Goal: Task Accomplishment & Management: Manage account settings

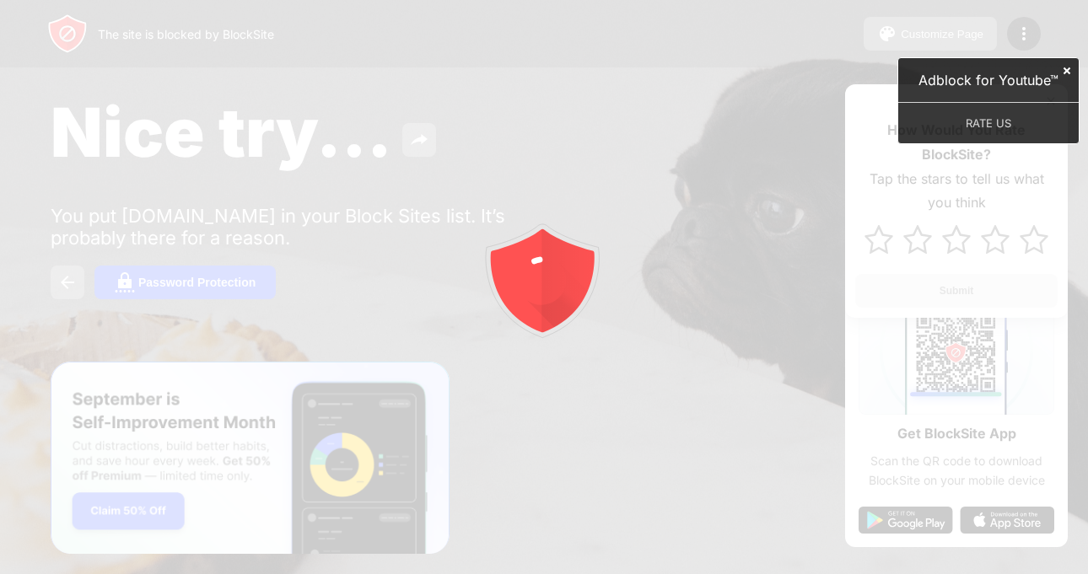
click at [1067, 68] on link at bounding box center [1066, 71] width 8 height 8
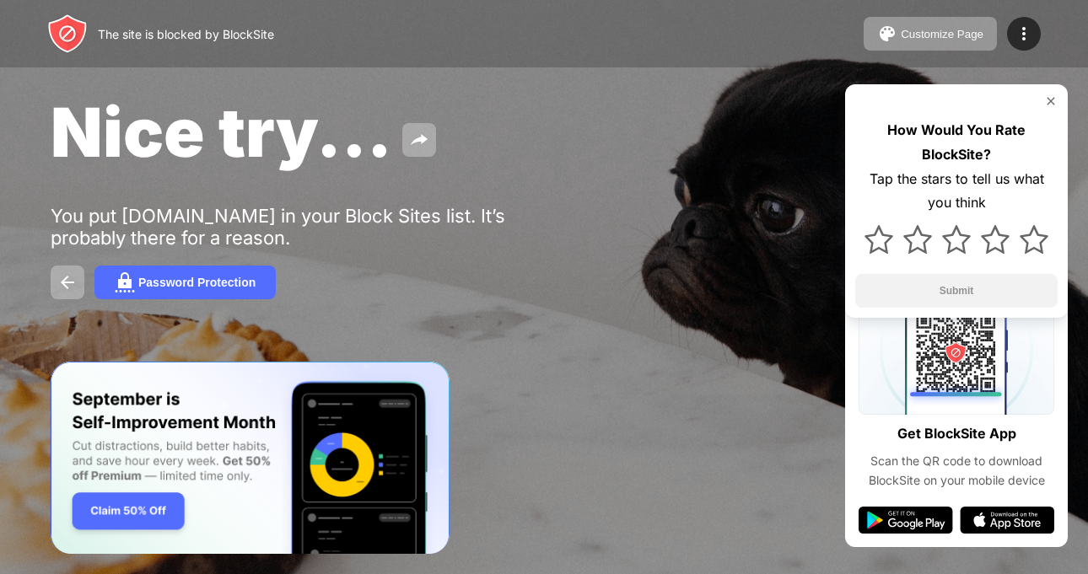
click at [149, 40] on div "The site is blocked by BlockSite" at bounding box center [186, 34] width 176 height 14
click at [71, 32] on img at bounding box center [67, 33] width 40 height 40
click at [1007, 32] on div at bounding box center [1024, 34] width 34 height 34
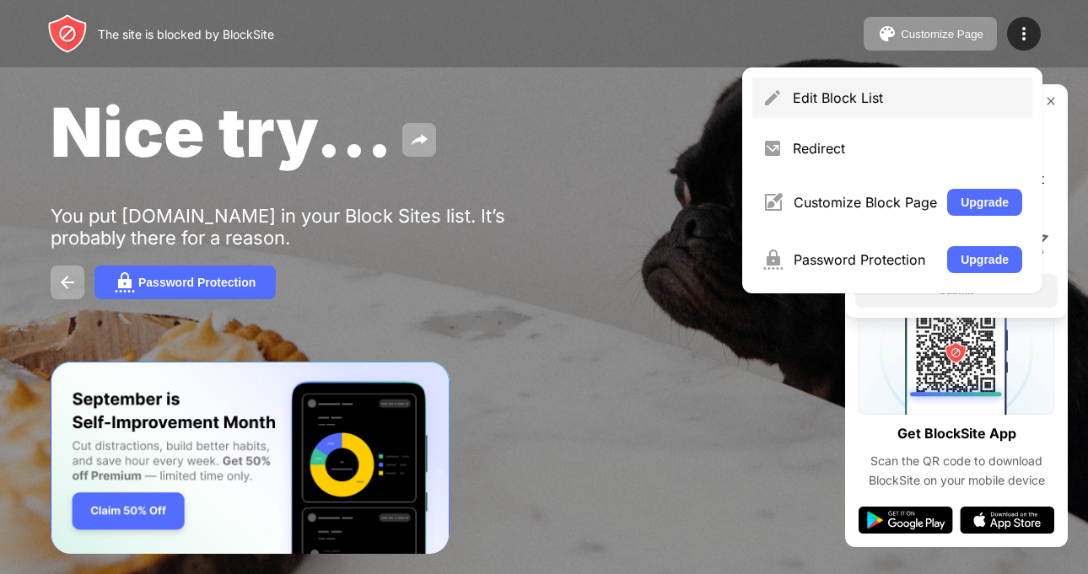
click at [916, 103] on div "Edit Block List" at bounding box center [907, 97] width 229 height 17
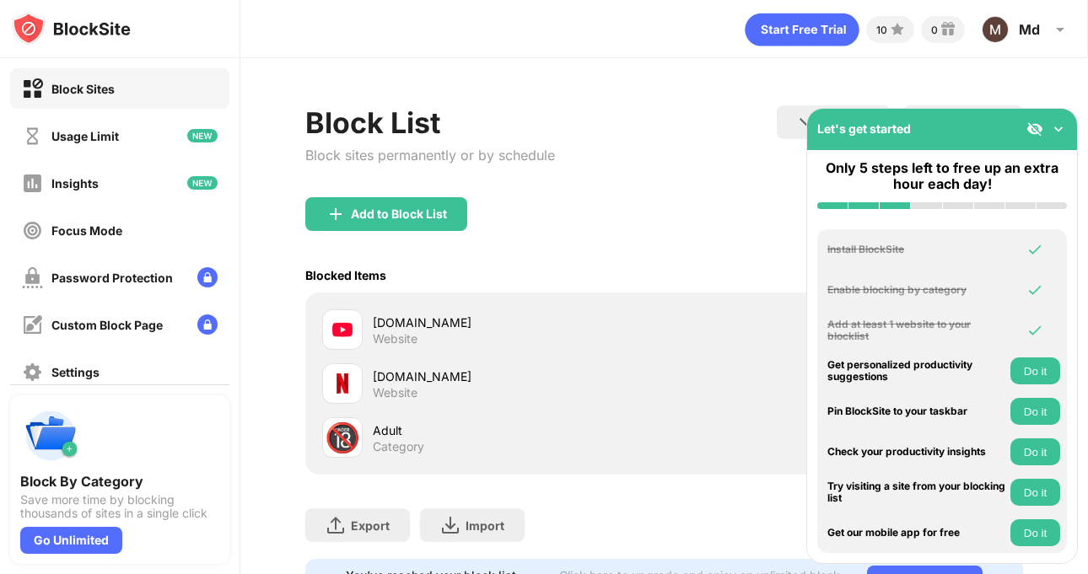
click at [382, 327] on div "[DOMAIN_NAME]" at bounding box center [518, 323] width 291 height 18
click at [388, 327] on div "[DOMAIN_NAME]" at bounding box center [518, 323] width 291 height 18
click at [585, 351] on div "[DOMAIN_NAME] Website" at bounding box center [663, 330] width 696 height 54
click at [518, 320] on div "[DOMAIN_NAME]" at bounding box center [518, 323] width 291 height 18
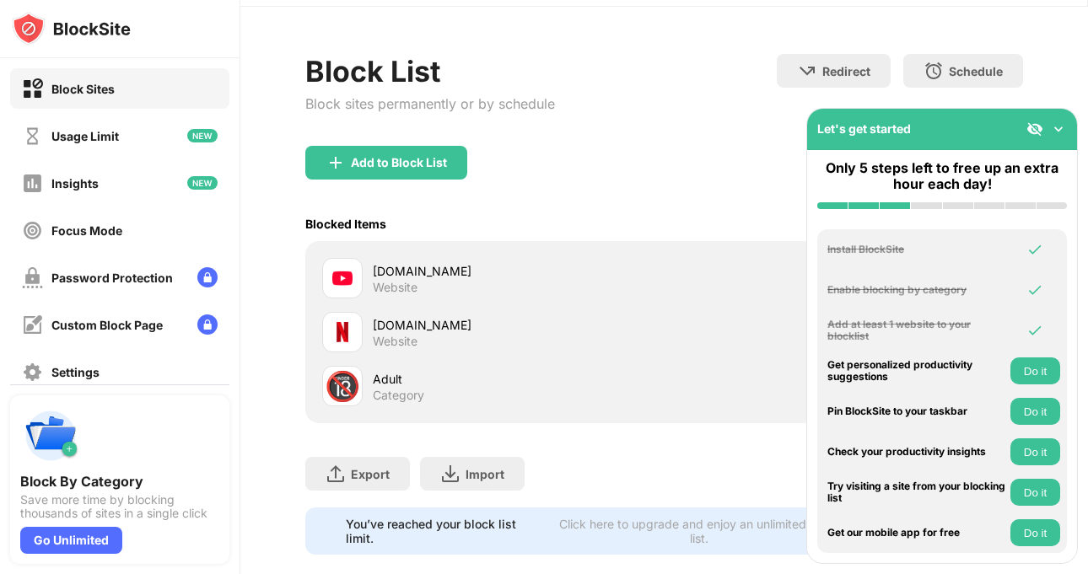
scroll to position [92, 0]
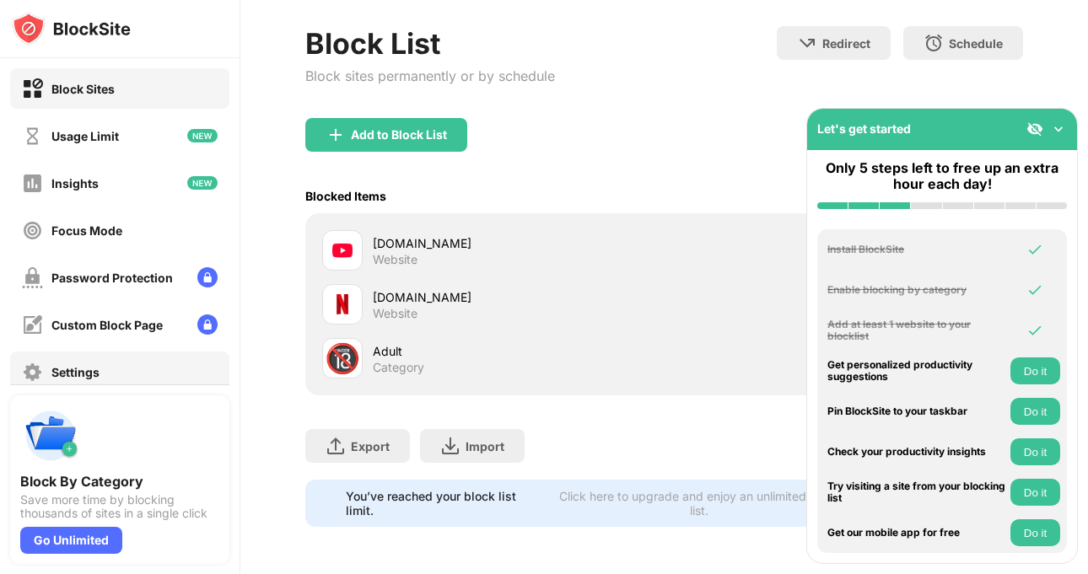
click at [102, 368] on div "Settings" at bounding box center [119, 372] width 219 height 40
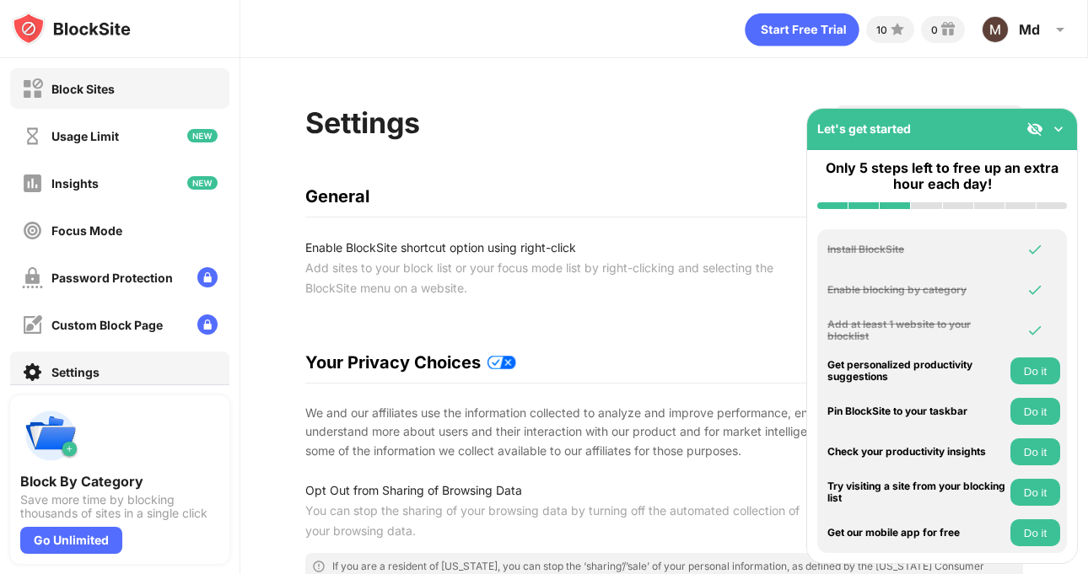
click at [83, 100] on div "Block Sites" at bounding box center [119, 88] width 219 height 40
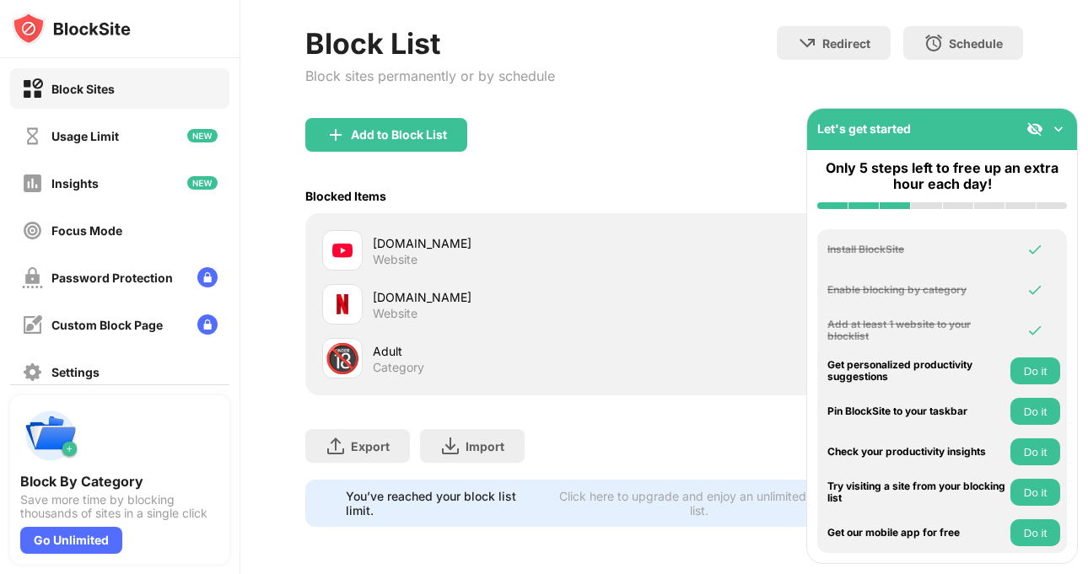
scroll to position [92, 0]
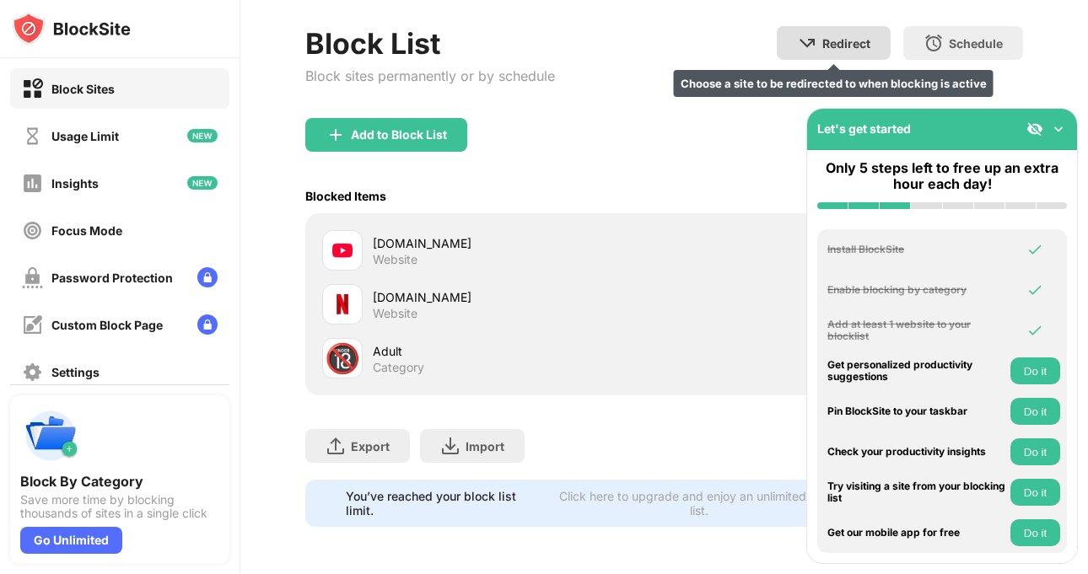
click at [830, 36] on div "Redirect" at bounding box center [846, 43] width 48 height 14
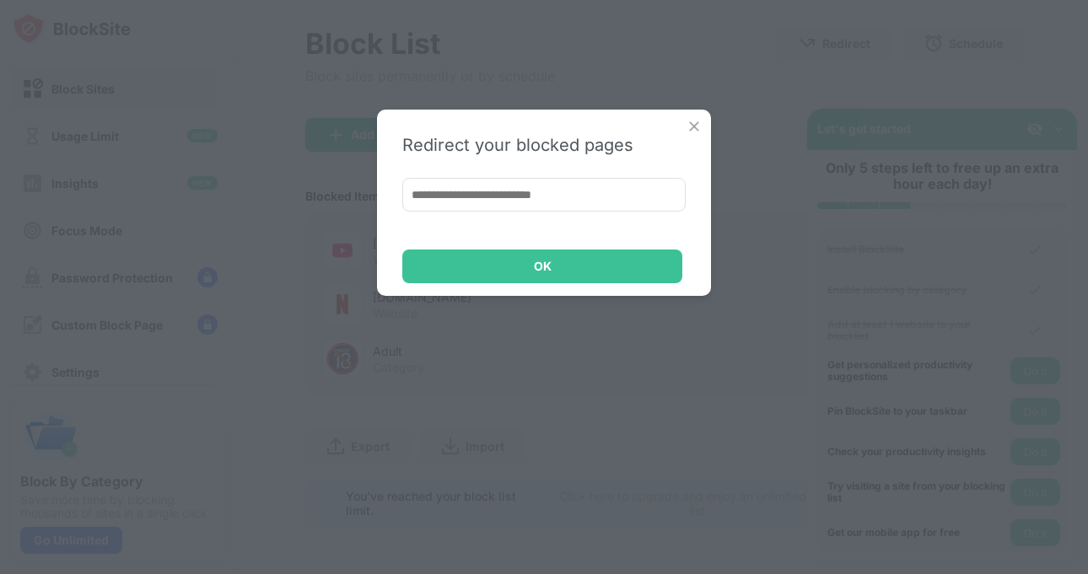
click at [691, 124] on img at bounding box center [693, 126] width 17 height 17
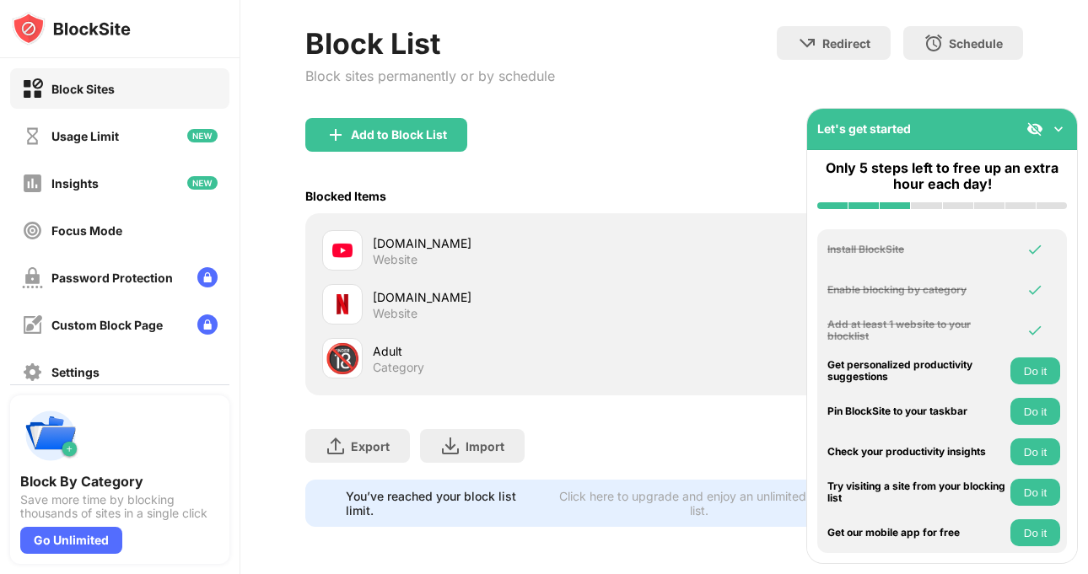
click at [417, 306] on div "Website" at bounding box center [395, 313] width 45 height 15
click at [420, 255] on div "[DOMAIN_NAME] Website" at bounding box center [492, 250] width 341 height 40
click at [434, 133] on div "Add to Block List" at bounding box center [386, 135] width 162 height 34
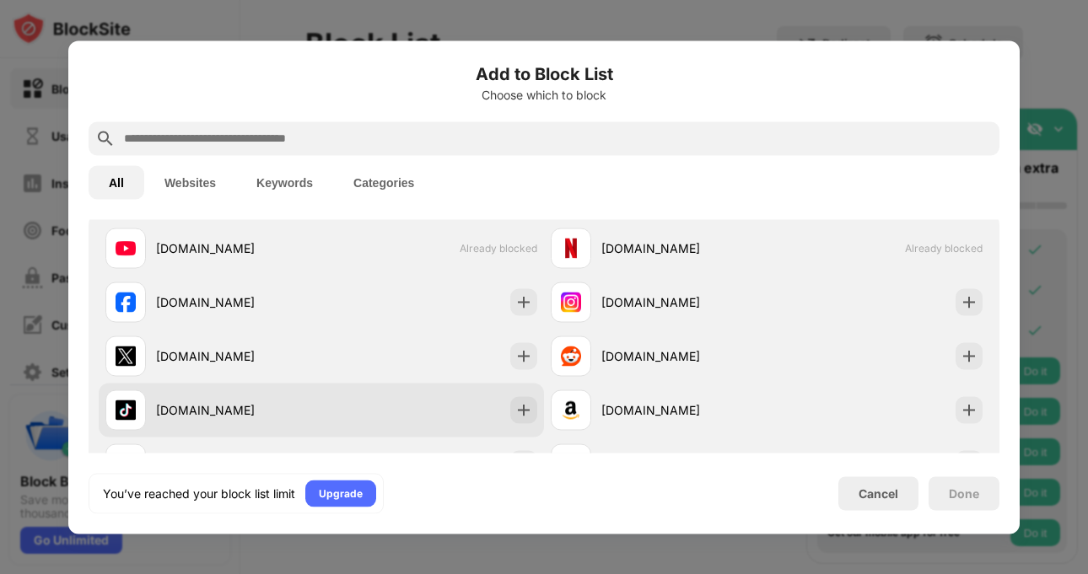
scroll to position [253, 0]
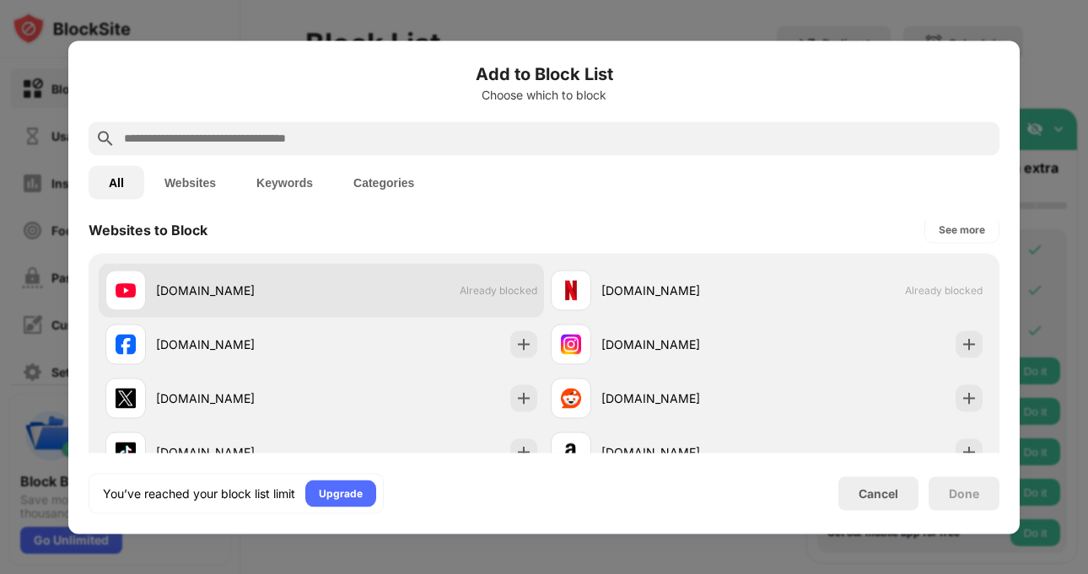
click at [443, 301] on div "[DOMAIN_NAME] Already blocked" at bounding box center [321, 290] width 445 height 54
drag, startPoint x: 443, startPoint y: 301, endPoint x: 422, endPoint y: 293, distance: 21.6
click at [422, 293] on div "[DOMAIN_NAME] Already blocked" at bounding box center [321, 290] width 445 height 54
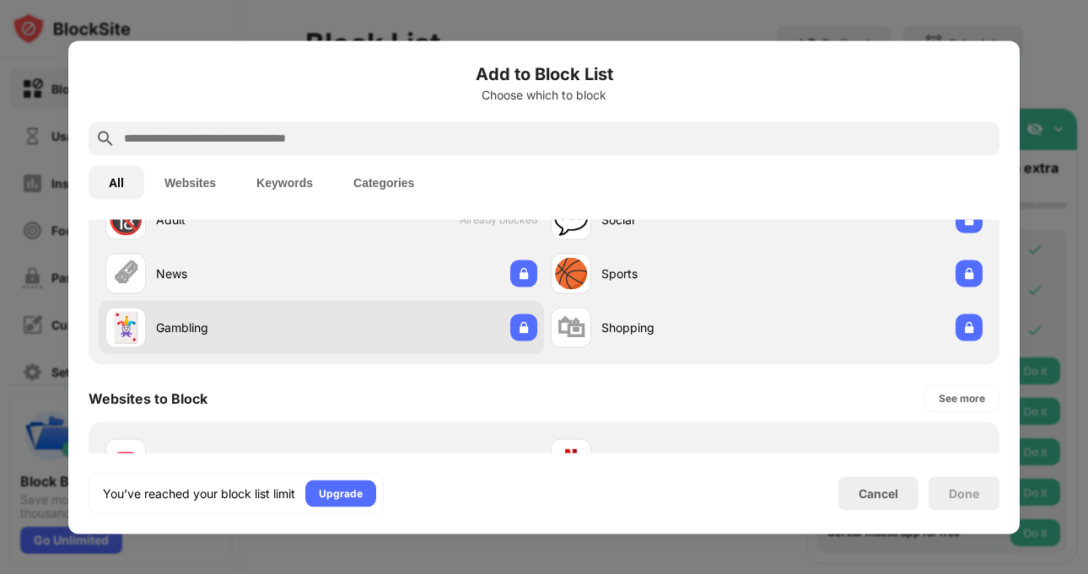
scroll to position [169, 0]
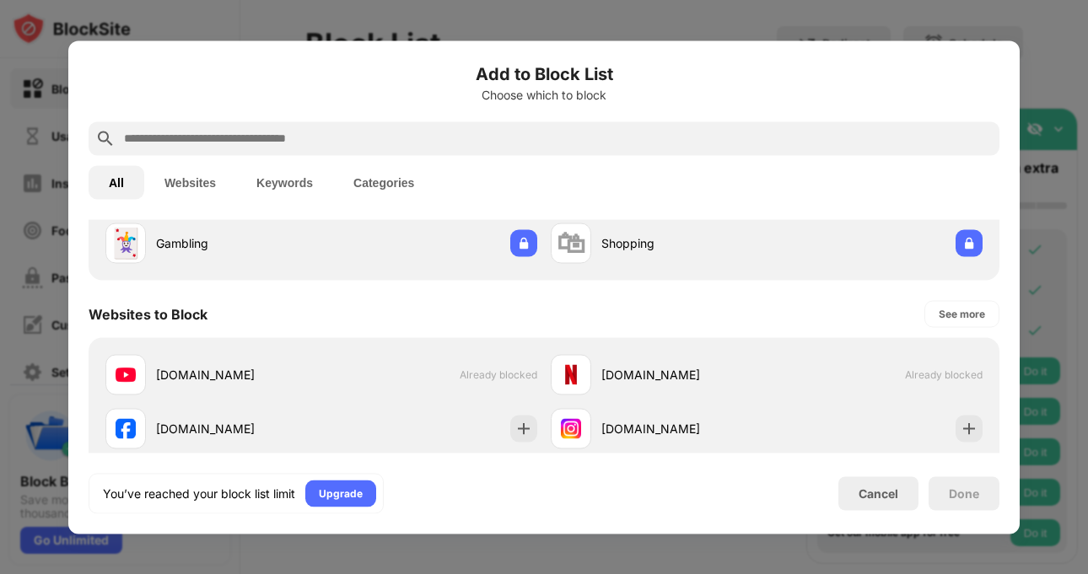
click at [167, 177] on button "Websites" at bounding box center [190, 182] width 92 height 34
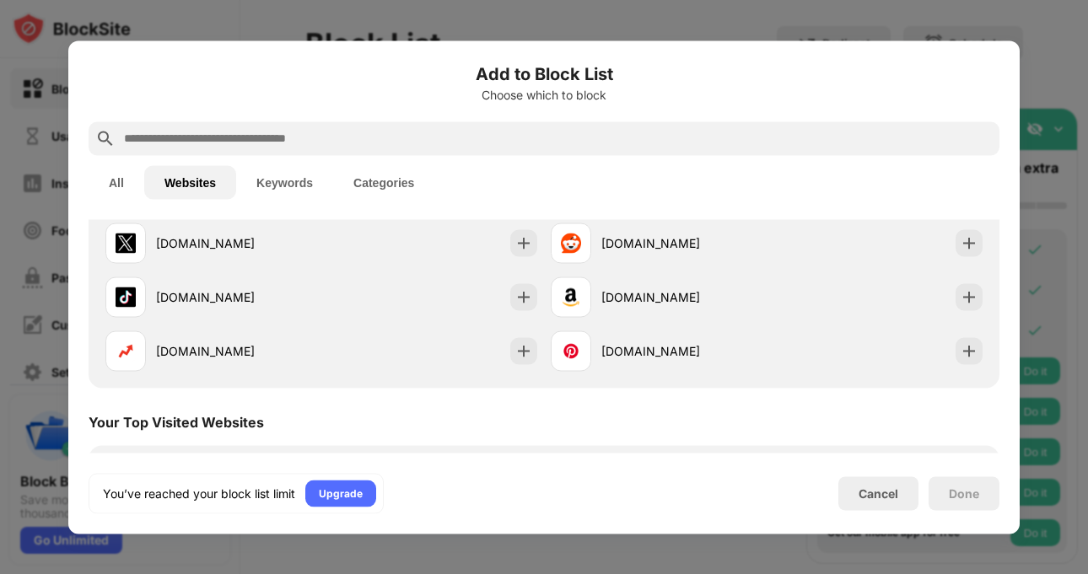
scroll to position [0, 0]
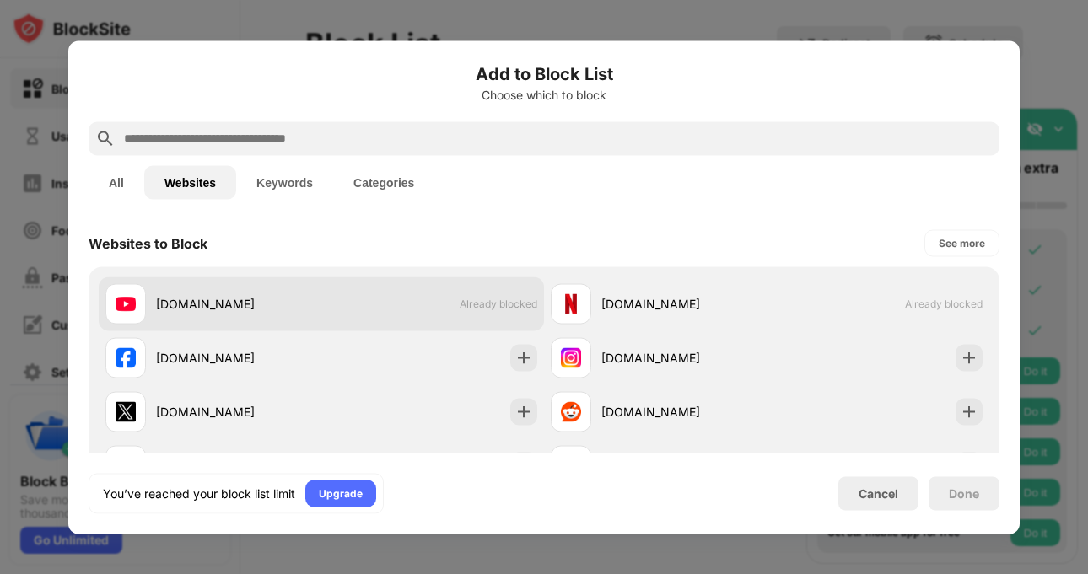
click at [464, 299] on span "Already blocked" at bounding box center [499, 304] width 78 height 13
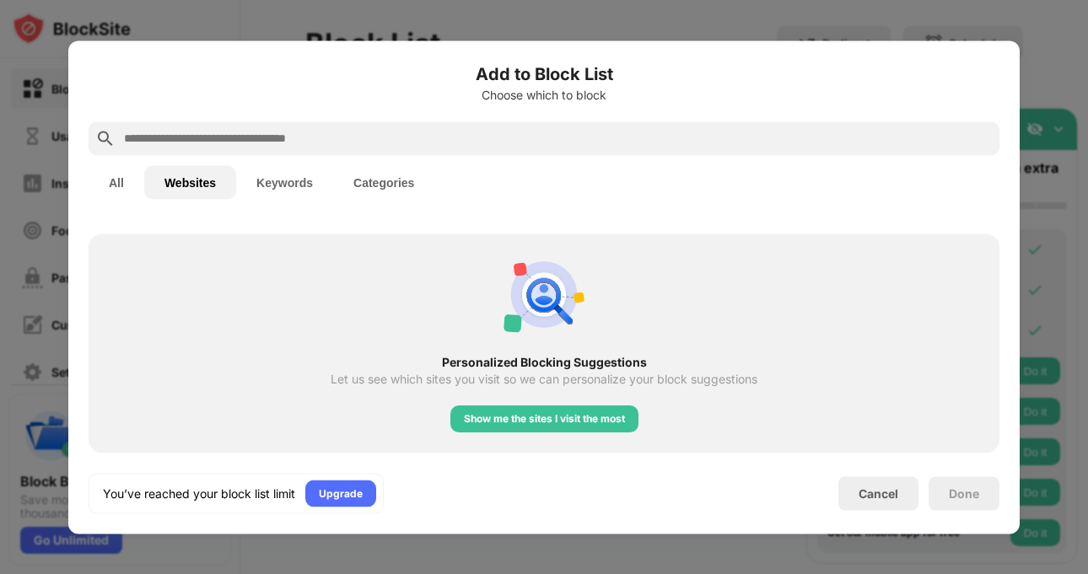
scroll to position [127, 0]
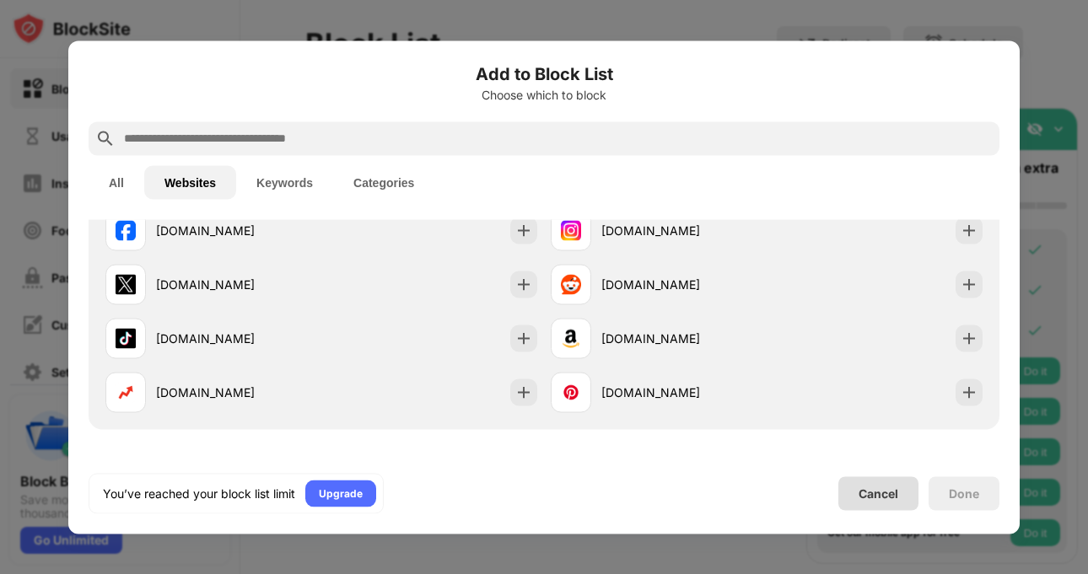
click at [886, 482] on div "Cancel" at bounding box center [878, 493] width 80 height 34
